Goal: Transaction & Acquisition: Subscribe to service/newsletter

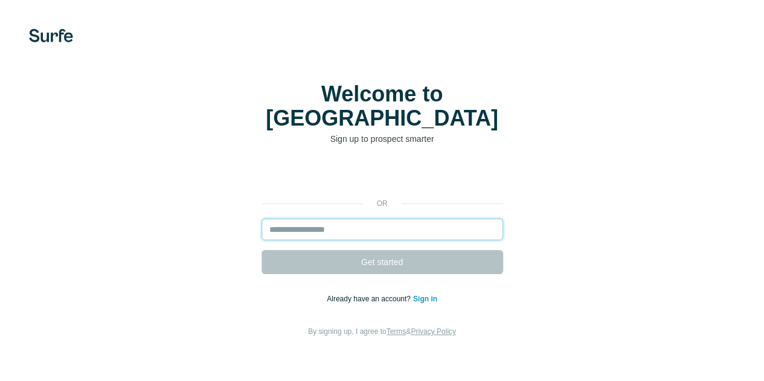
click at [262, 219] on input "email" at bounding box center [383, 230] width 242 height 22
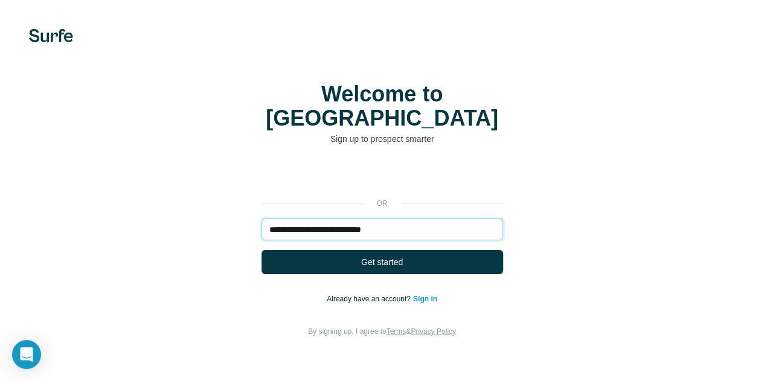
type input "**********"
click at [262, 250] on button "Get started" at bounding box center [383, 262] width 242 height 24
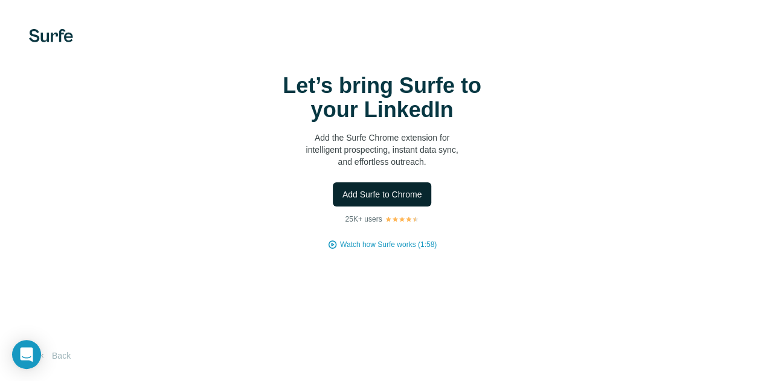
click at [343, 201] on span "Add Surfe to Chrome" at bounding box center [383, 195] width 80 height 12
